Goal: Transaction & Acquisition: Obtain resource

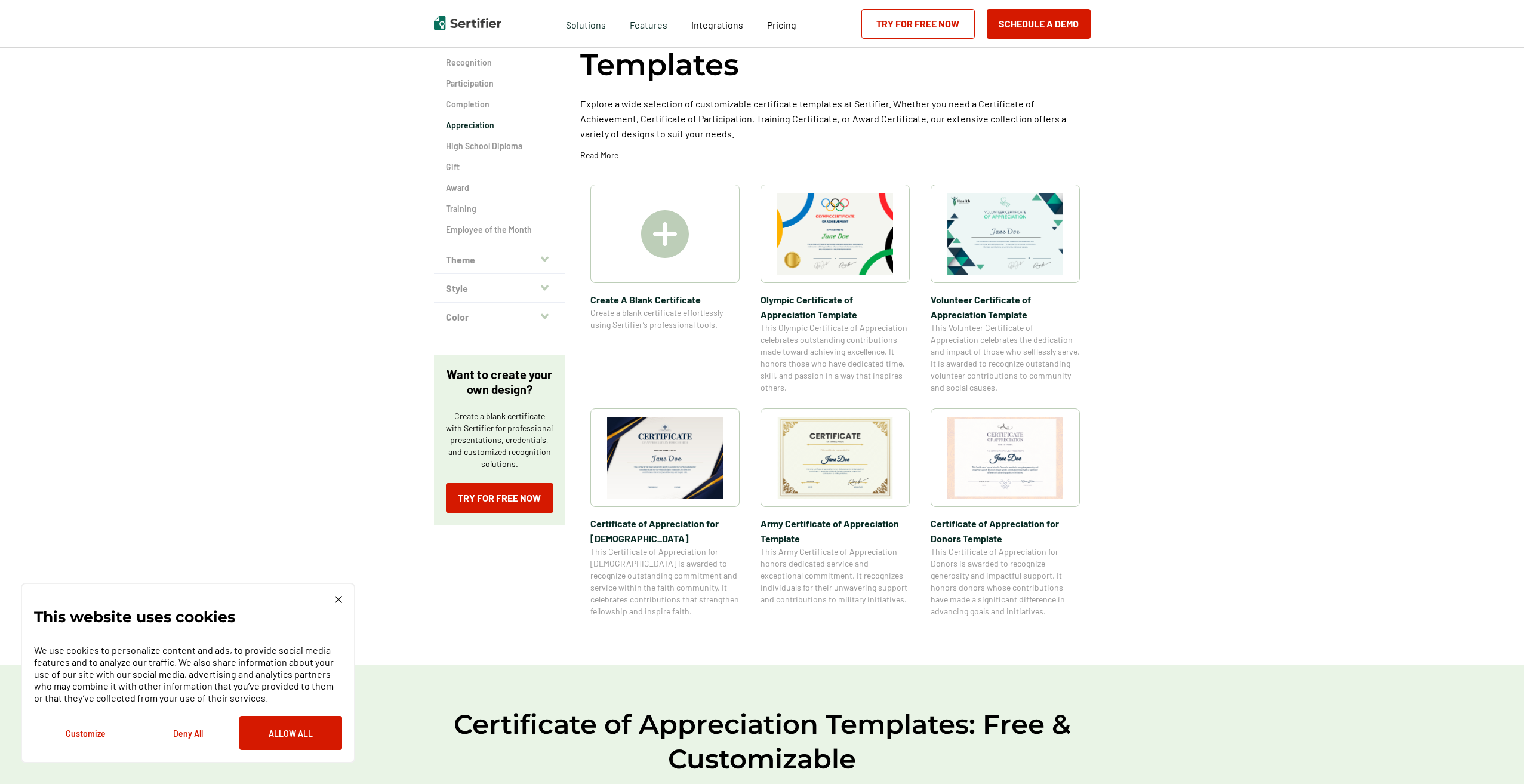
scroll to position [119, 0]
click at [456, 120] on h2 "Appreciation" at bounding box center [500, 124] width 108 height 12
click at [674, 228] on img at bounding box center [666, 234] width 48 height 48
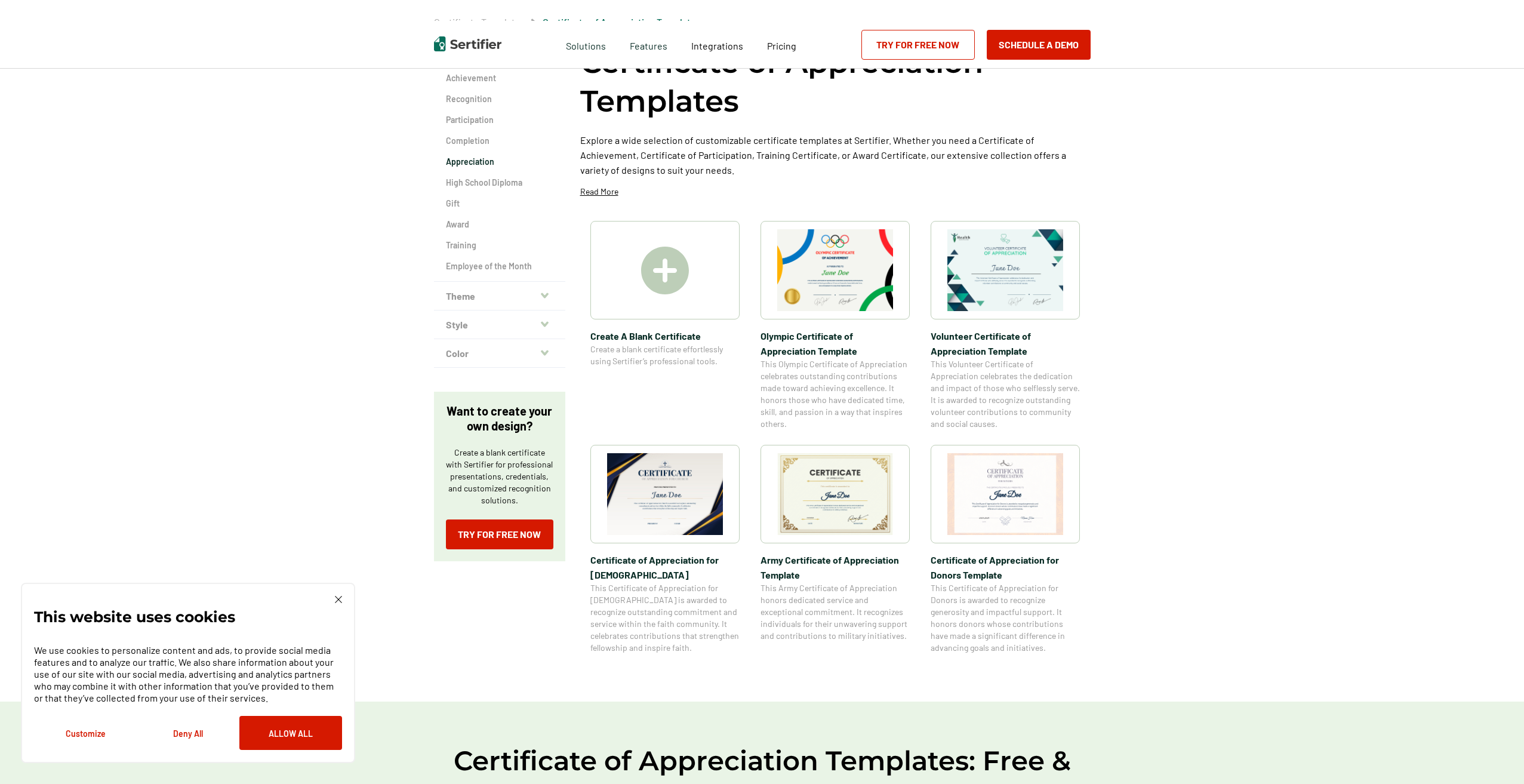
scroll to position [0, 0]
